Goal: Transaction & Acquisition: Download file/media

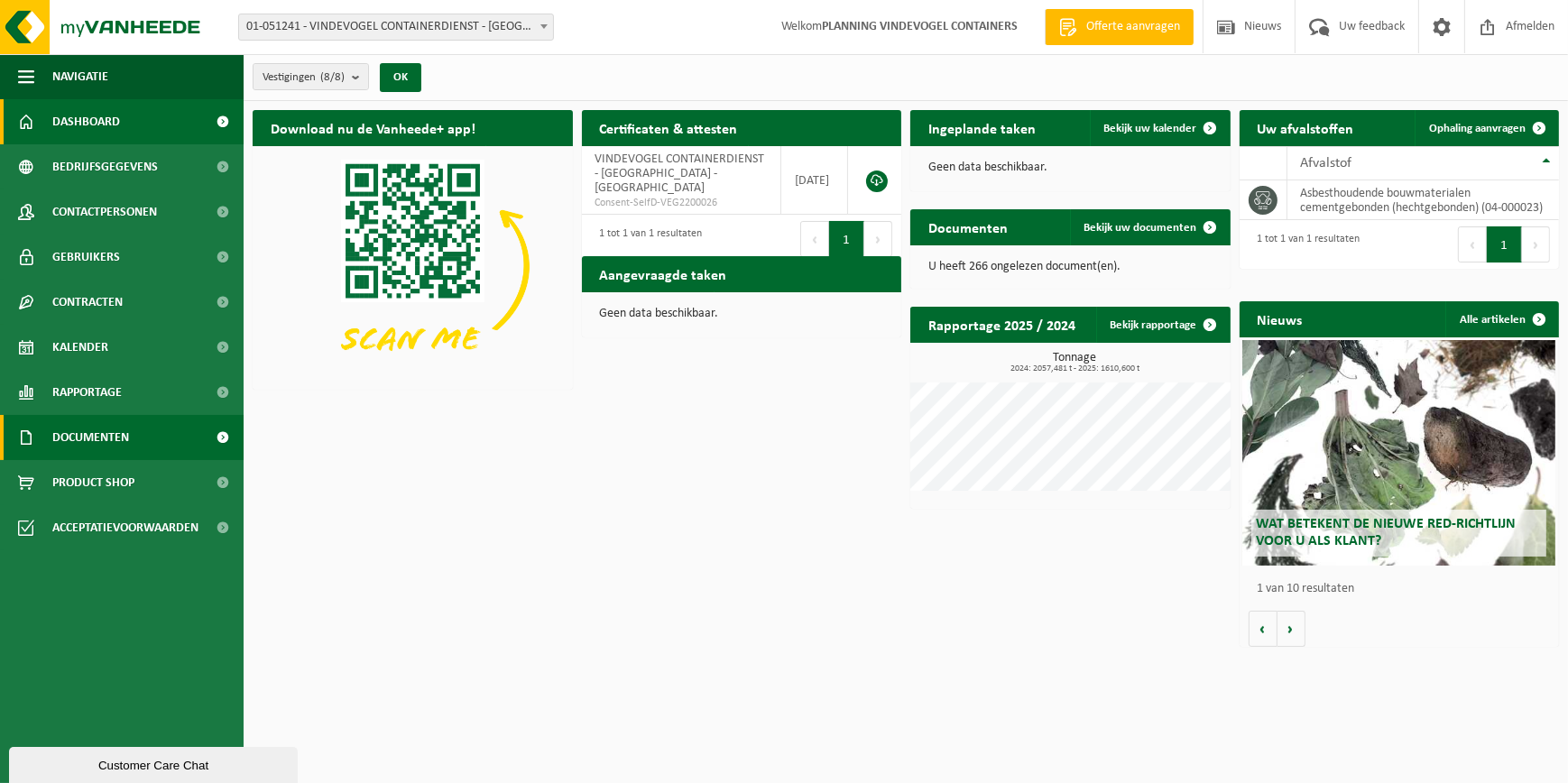
click at [79, 429] on span "Documenten" at bounding box center [90, 437] width 76 height 45
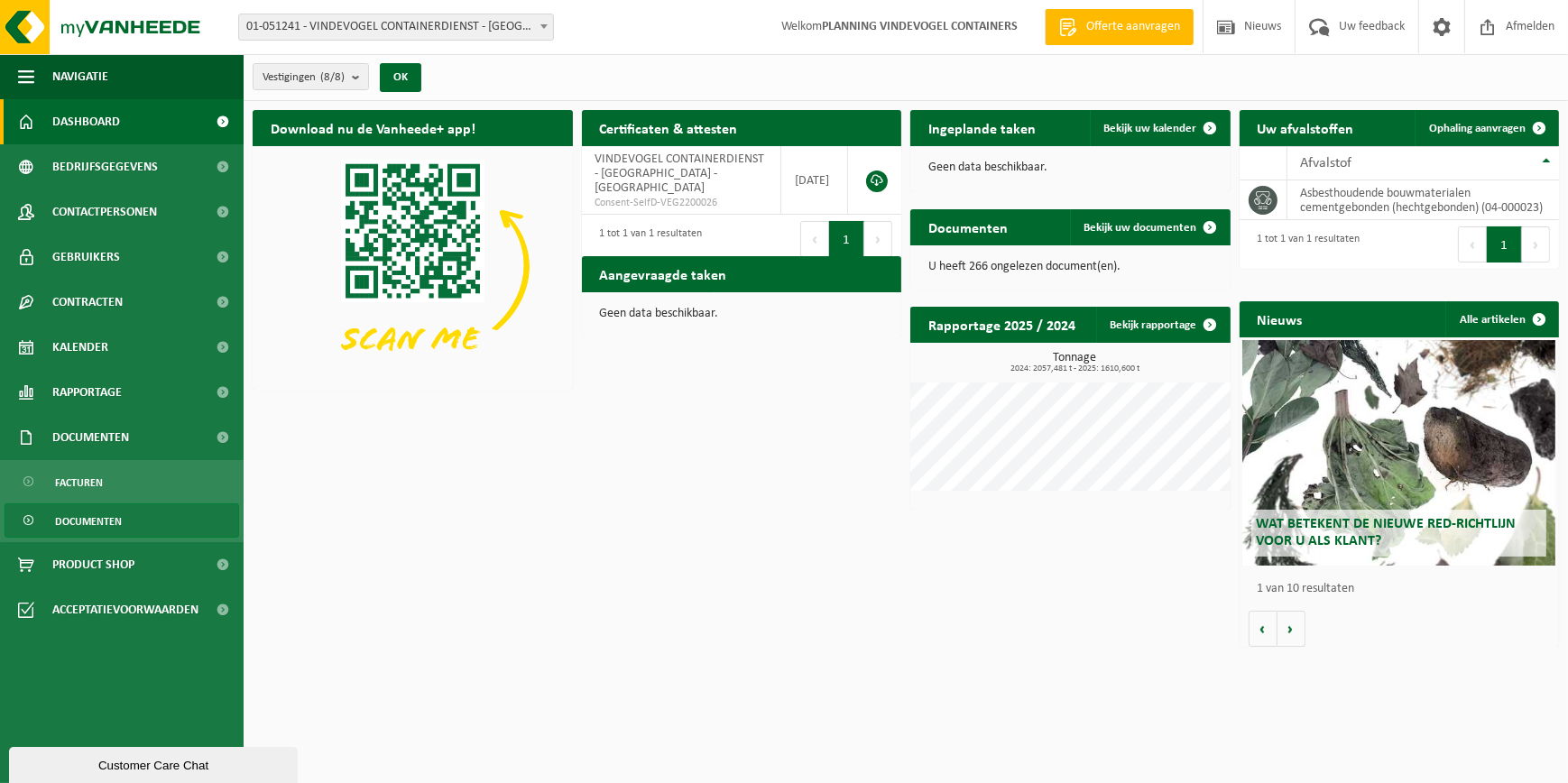
click at [102, 514] on span "Documenten" at bounding box center [88, 521] width 67 height 34
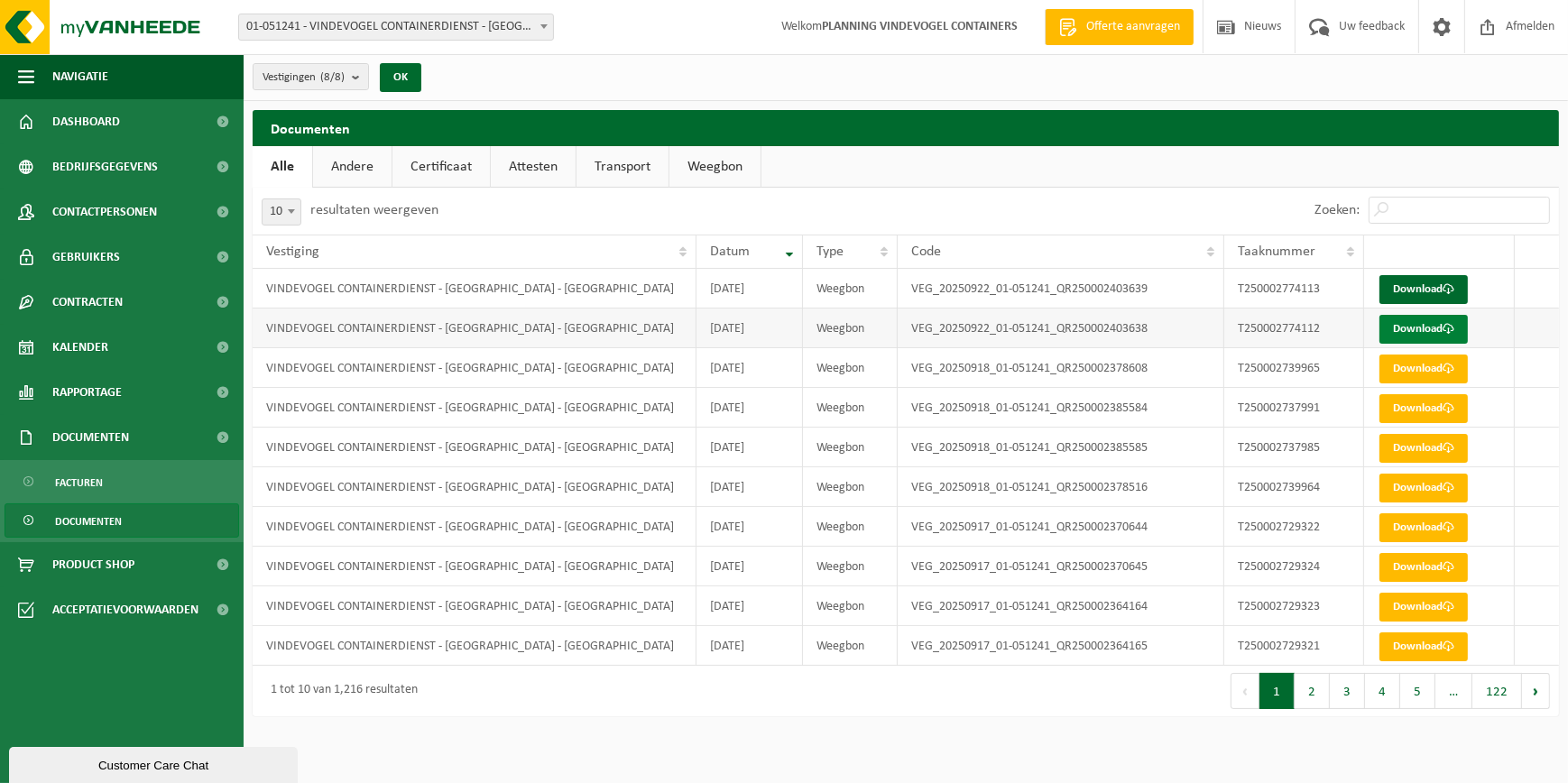
click at [1412, 324] on link "Download" at bounding box center [1423, 330] width 88 height 29
click at [1447, 284] on span at bounding box center [1448, 289] width 12 height 12
